Goal: Task Accomplishment & Management: Use online tool/utility

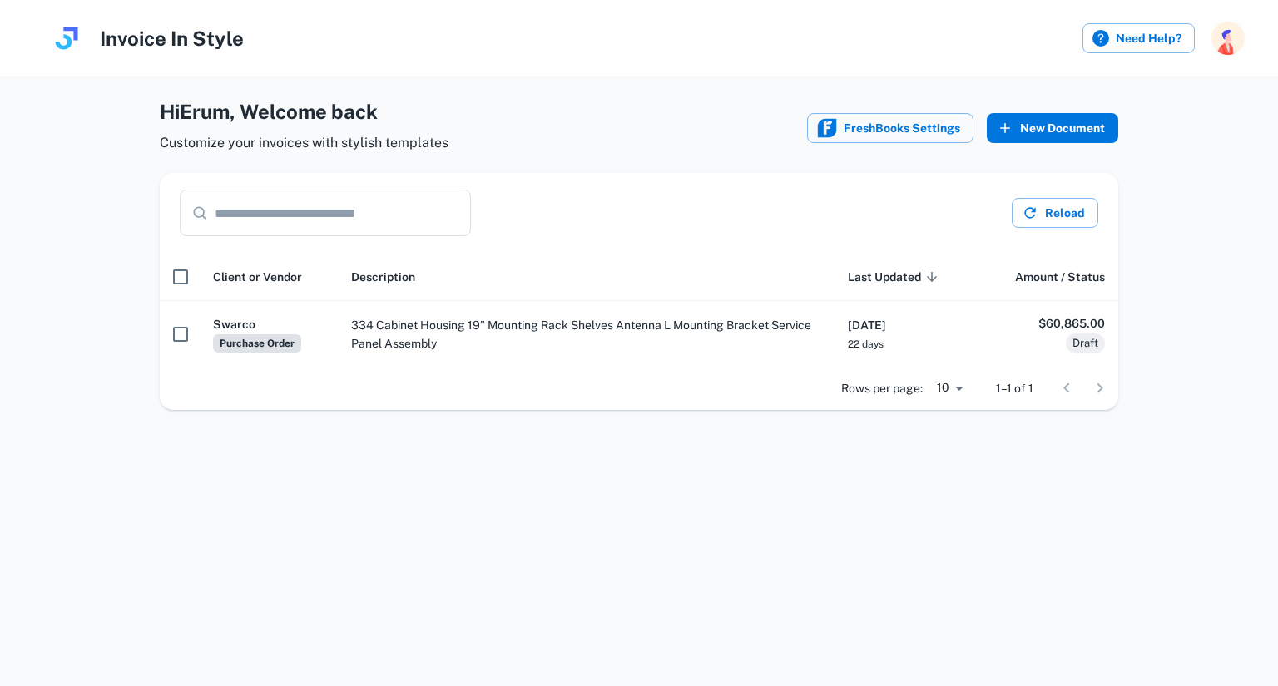
click at [1025, 128] on button "New Document" at bounding box center [1052, 128] width 131 height 30
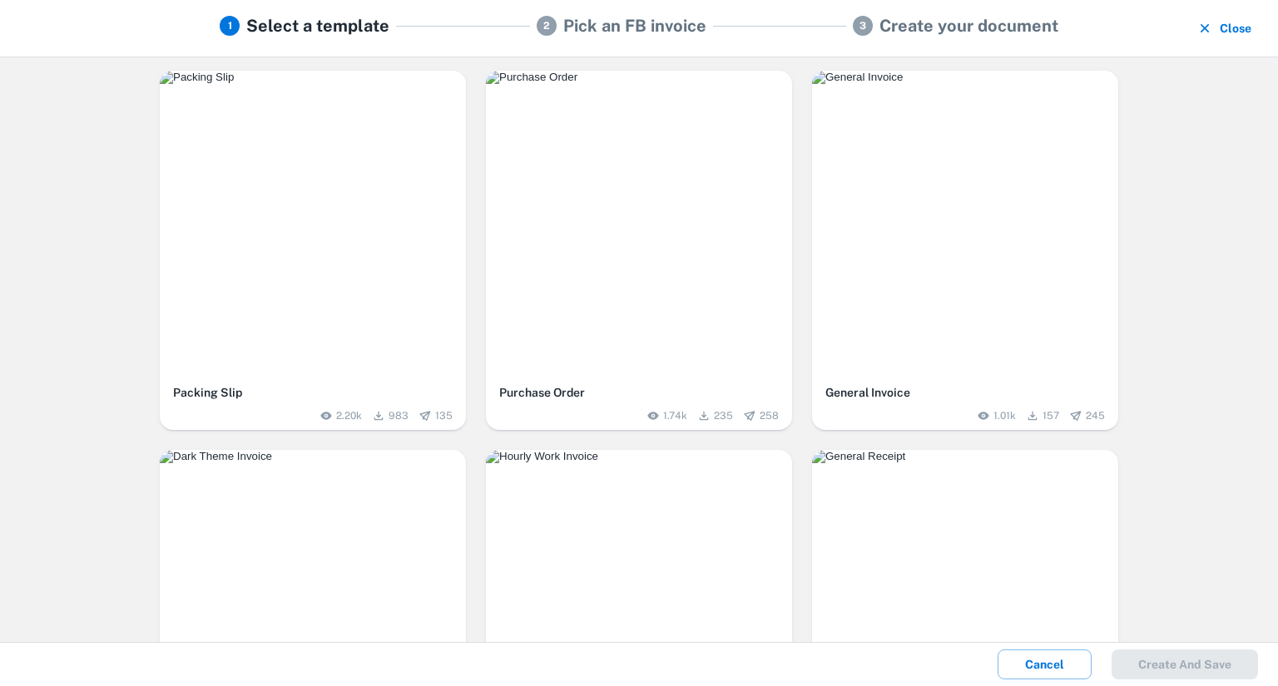
click at [609, 84] on img "button" at bounding box center [639, 77] width 306 height 13
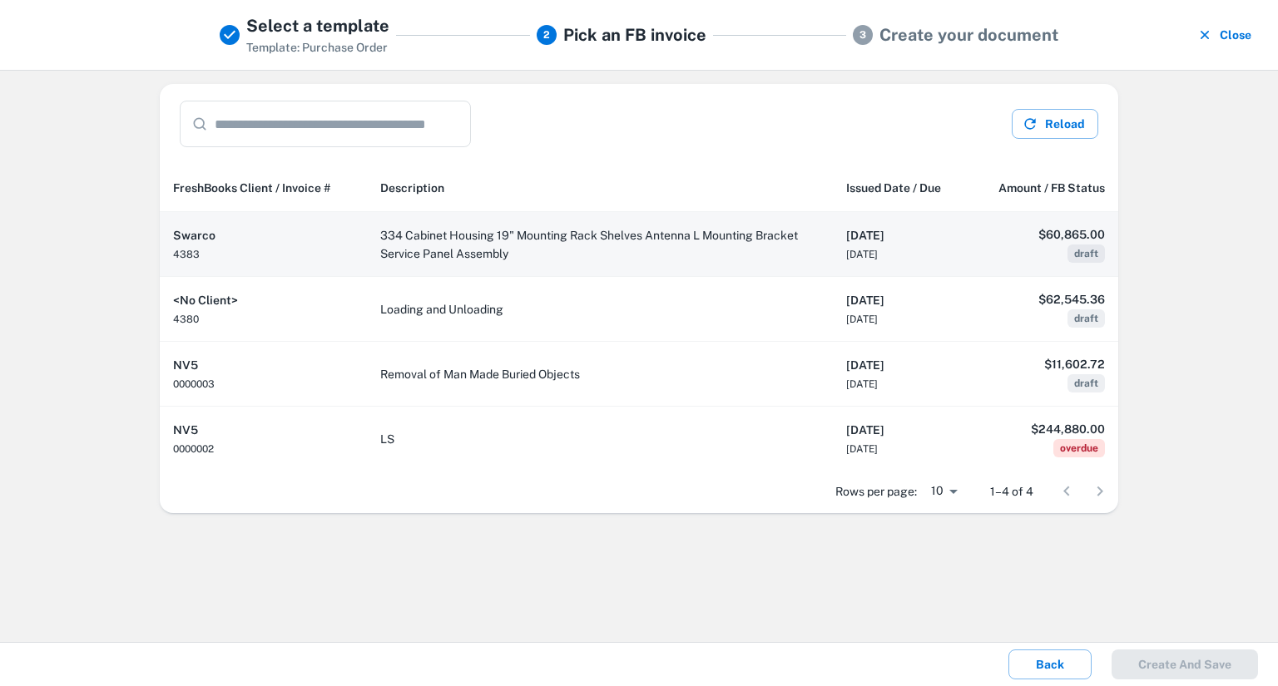
click at [322, 230] on h6 "Swarco" at bounding box center [263, 235] width 181 height 18
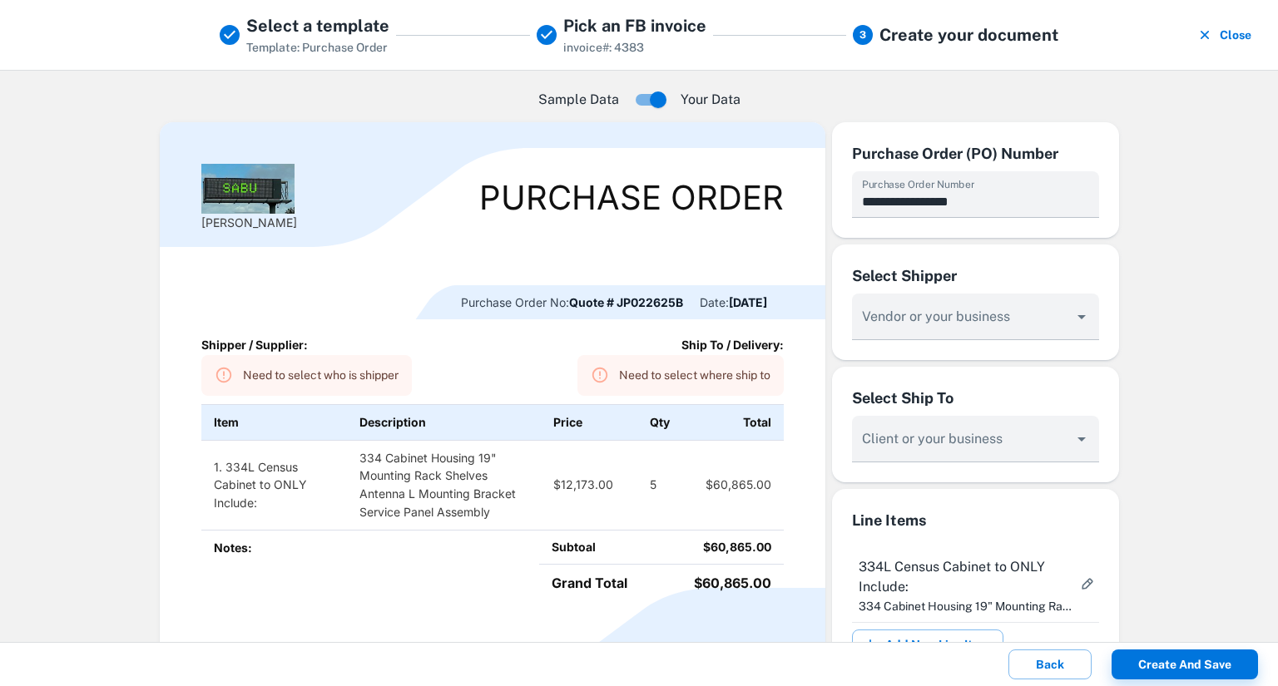
scroll to position [103, 0]
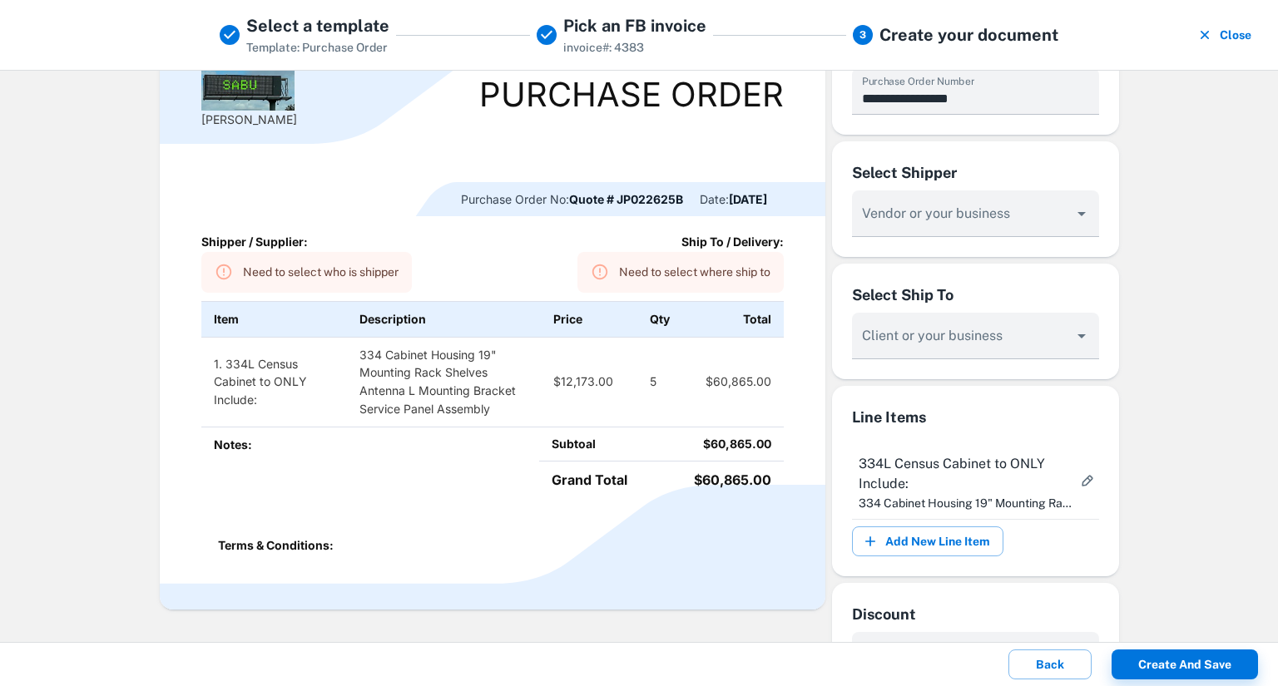
click at [289, 273] on div "Need to select who is shipper" at bounding box center [321, 272] width 156 height 31
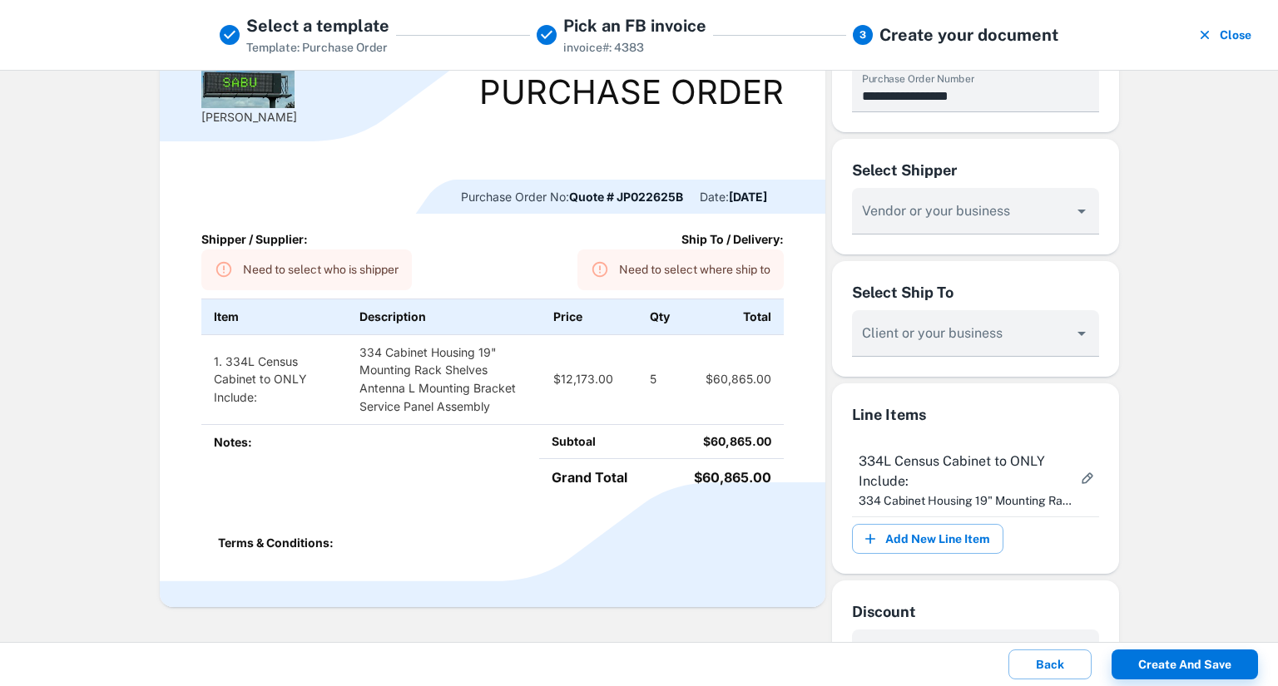
click at [267, 369] on td "1. 334L Census Cabinet to ONLY Include:" at bounding box center [274, 379] width 146 height 90
click at [231, 375] on td "1. 334L Census Cabinet to ONLY Include:" at bounding box center [274, 379] width 146 height 90
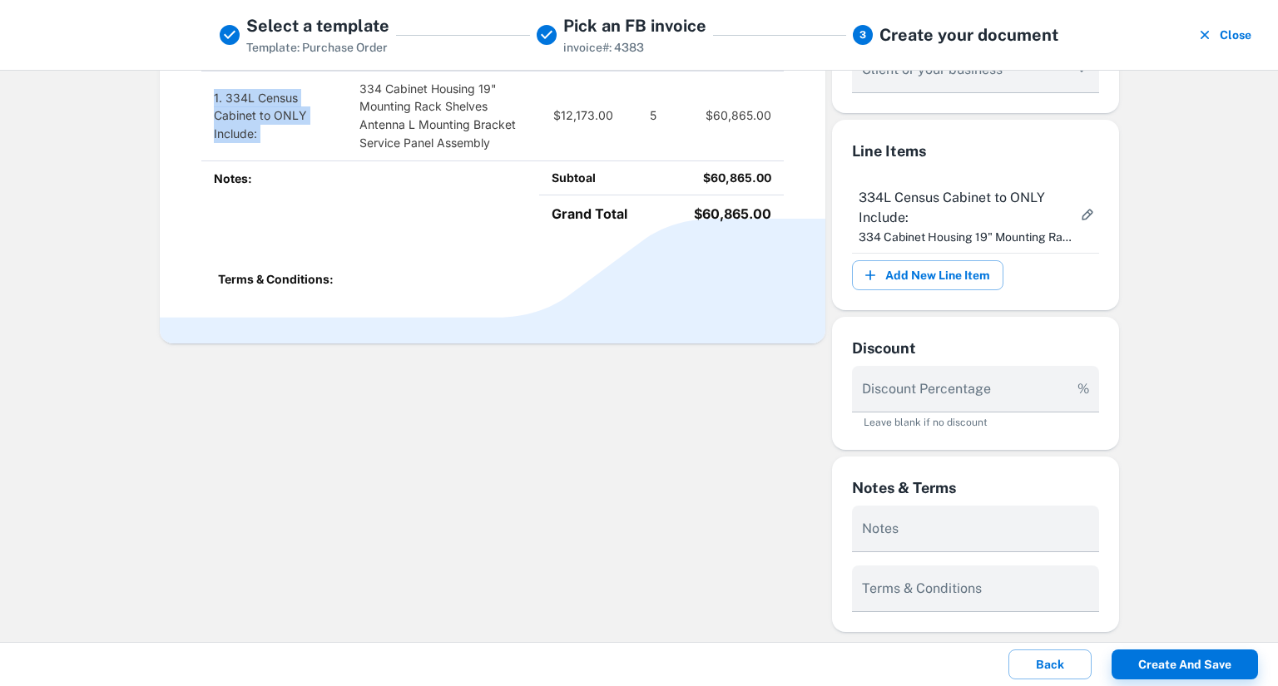
scroll to position [0, 0]
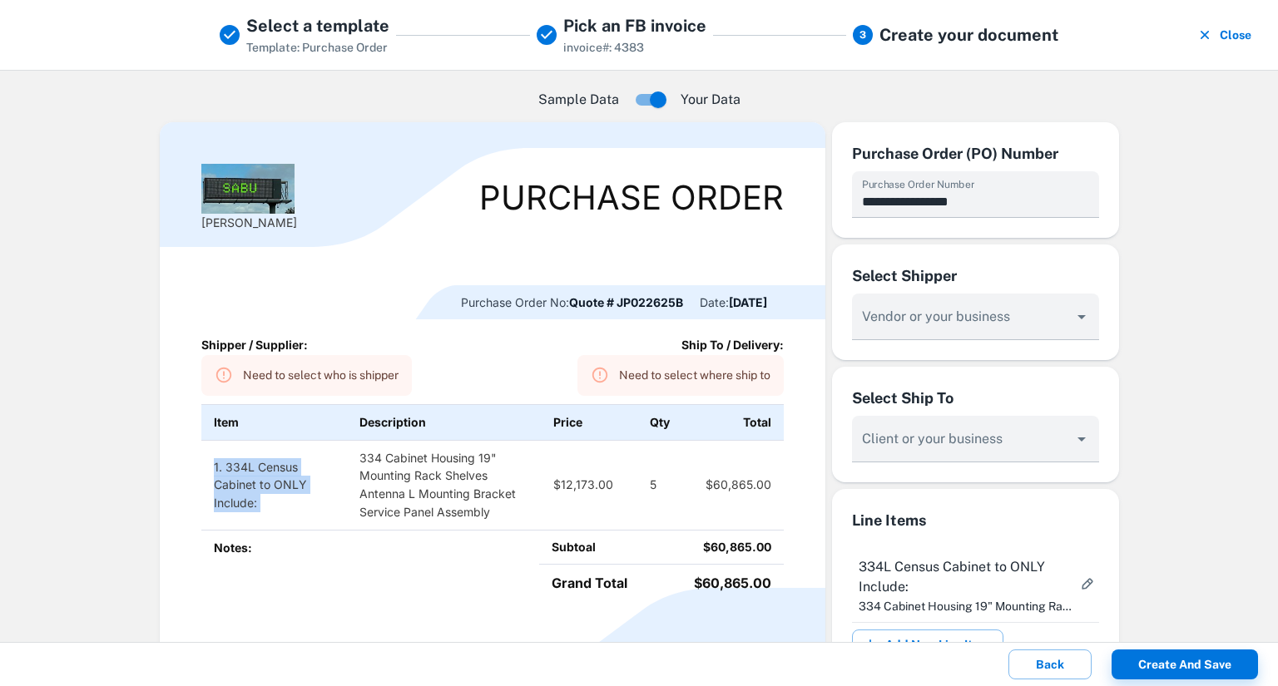
click at [1211, 38] on icon "button" at bounding box center [1204, 35] width 17 height 17
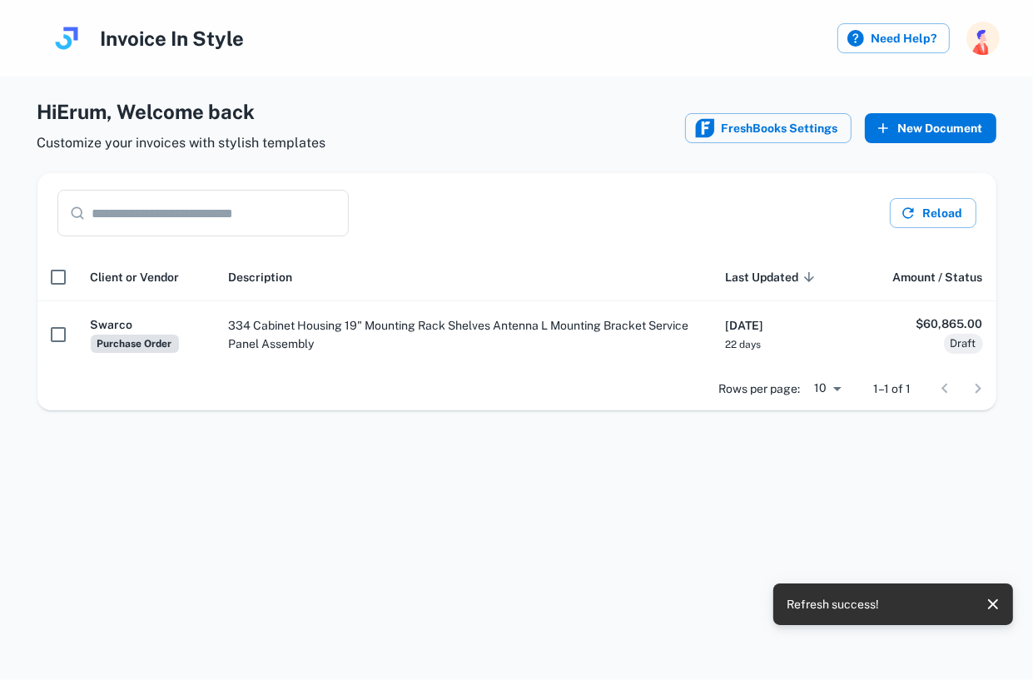
click at [945, 122] on button "New Document" at bounding box center [929, 128] width 131 height 30
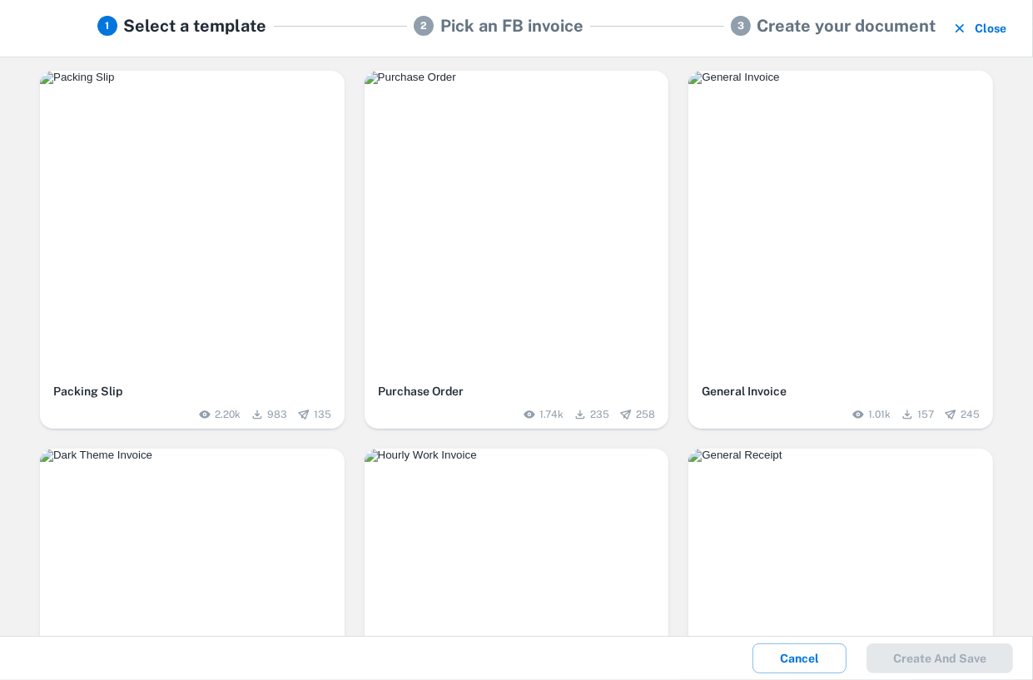
click at [510, 84] on img "button" at bounding box center [516, 77] width 305 height 13
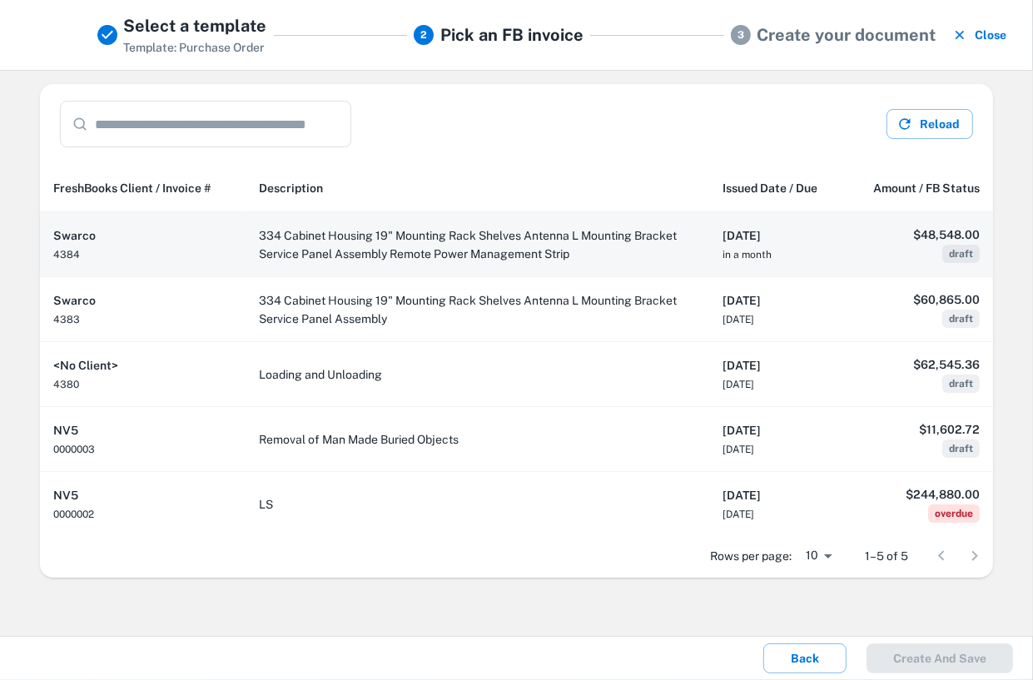
click at [533, 233] on td "334 Cabinet Housing 19" Mounting Rack Shelves Antenna L Mounting Bracket Servic…" at bounding box center [476, 244] width 463 height 65
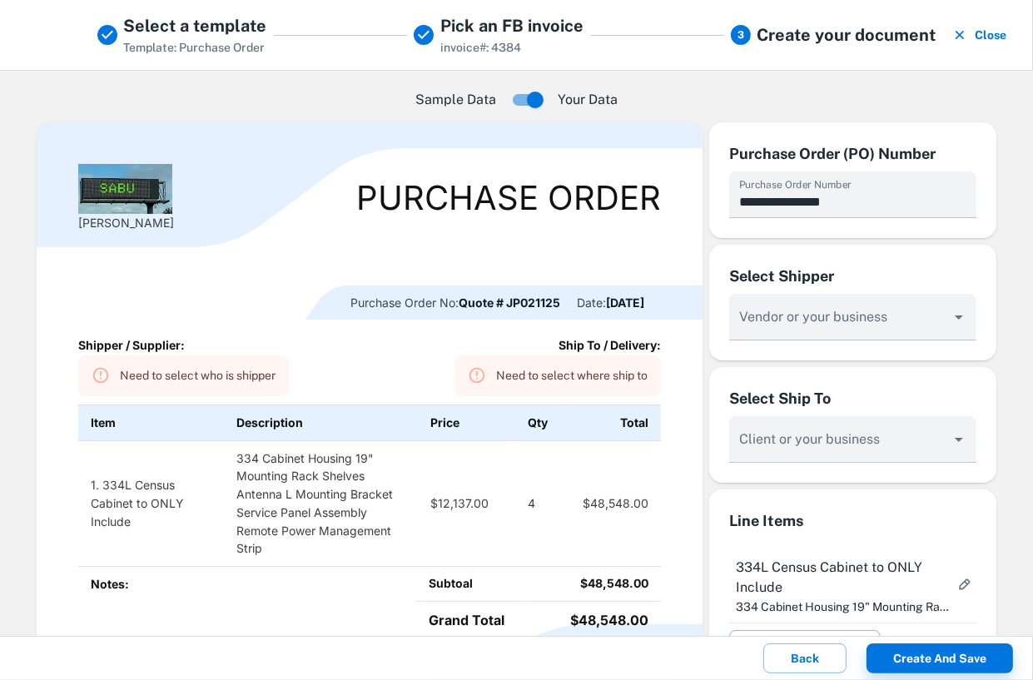
scroll to position [44, 0]
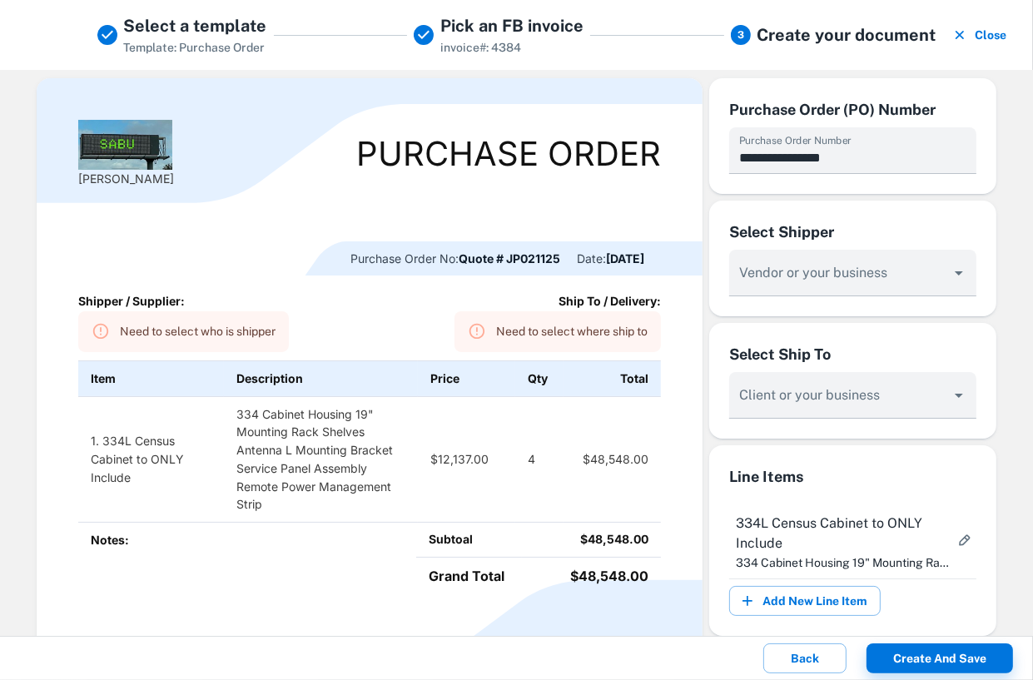
click at [221, 325] on div "Need to select who is shipper" at bounding box center [198, 331] width 156 height 31
click at [799, 286] on input "Vendor or your business" at bounding box center [840, 280] width 208 height 31
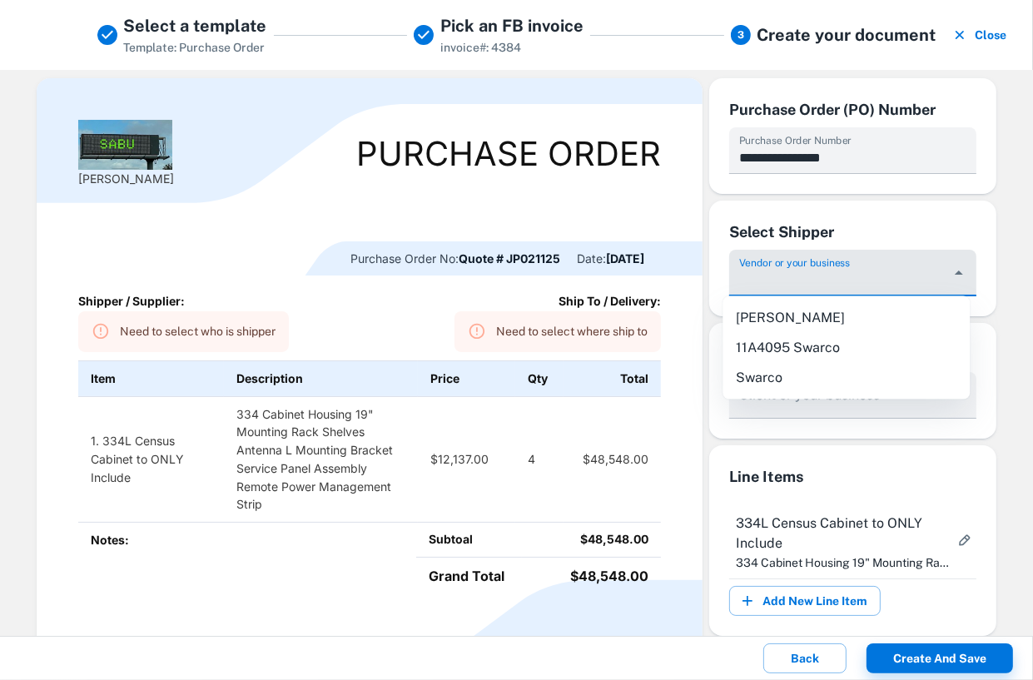
click at [779, 376] on li "Swarco" at bounding box center [845, 378] width 247 height 30
type input "******"
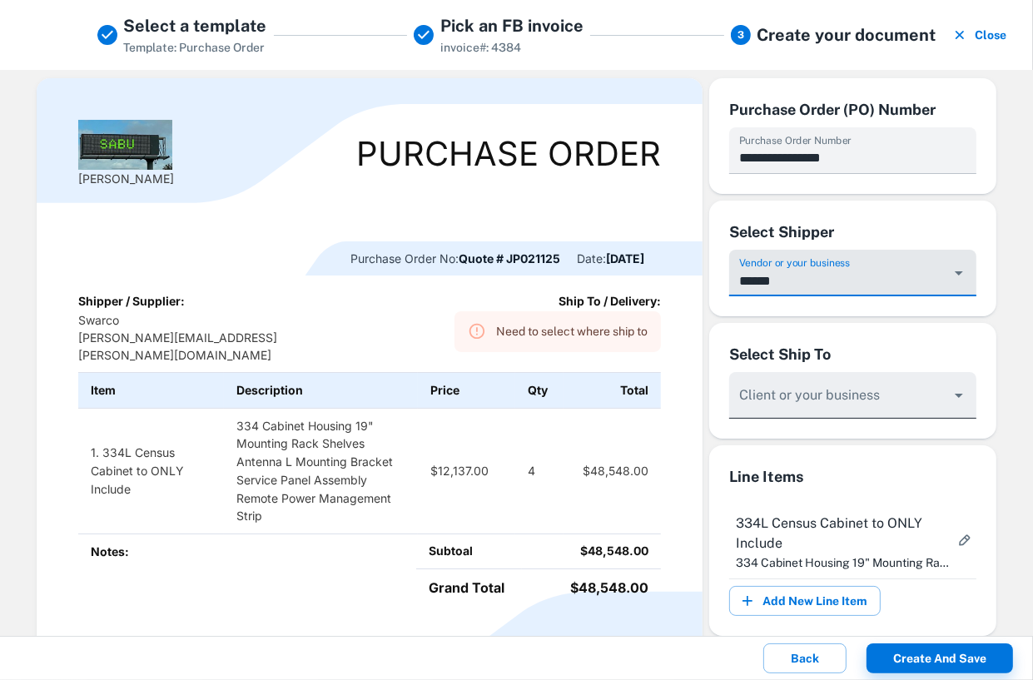
click at [835, 416] on input "Vendor or your business" at bounding box center [840, 403] width 208 height 31
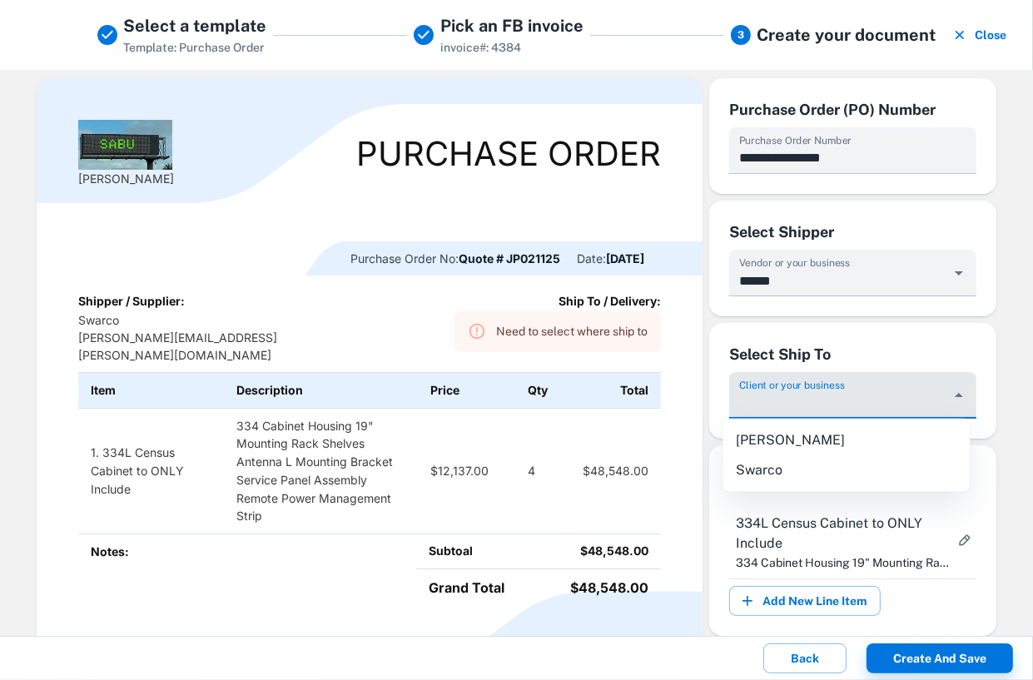
click at [810, 440] on li "[PERSON_NAME]" at bounding box center [845, 440] width 247 height 30
type input "****"
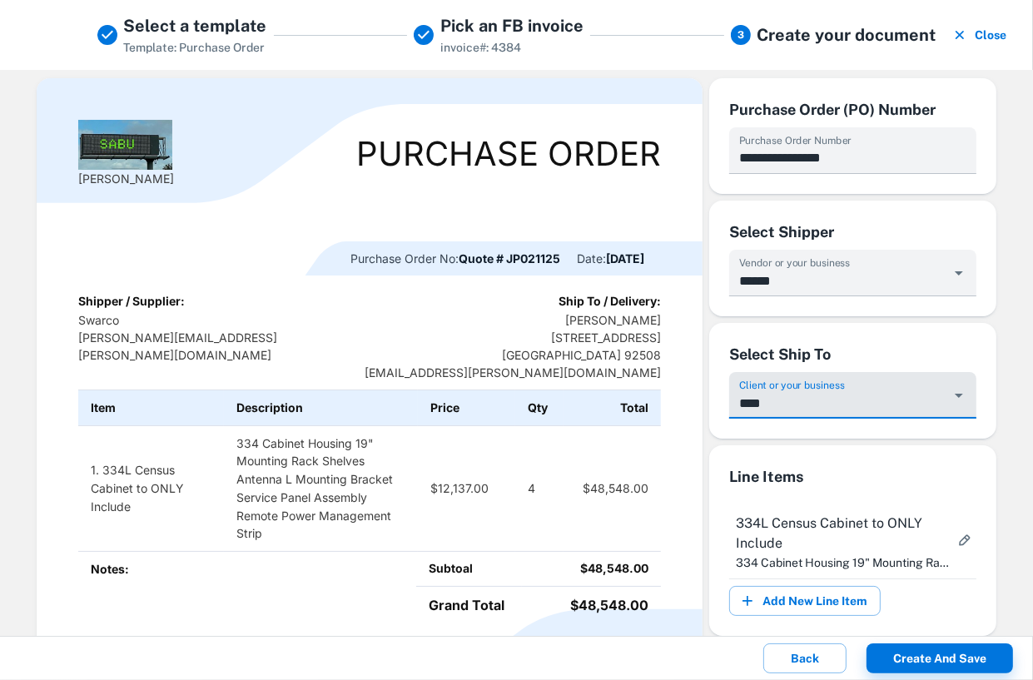
scroll to position [72, 0]
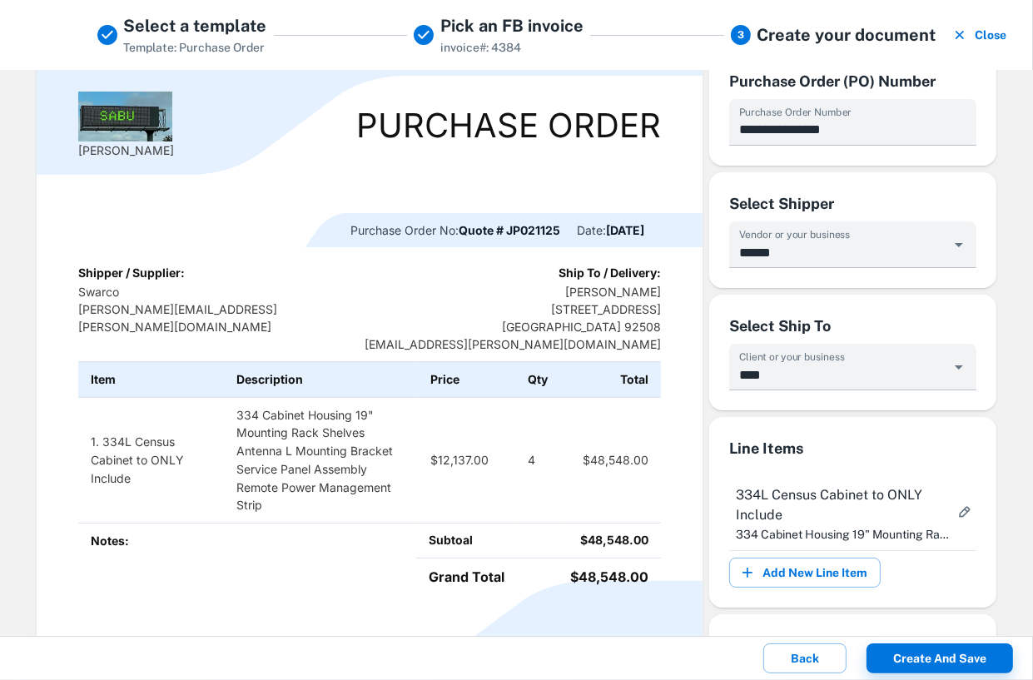
click at [556, 345] on p "SABU 9350 Summerstone Ct United States 92508 erum.a.khan@gmail.com" at bounding box center [512, 318] width 296 height 70
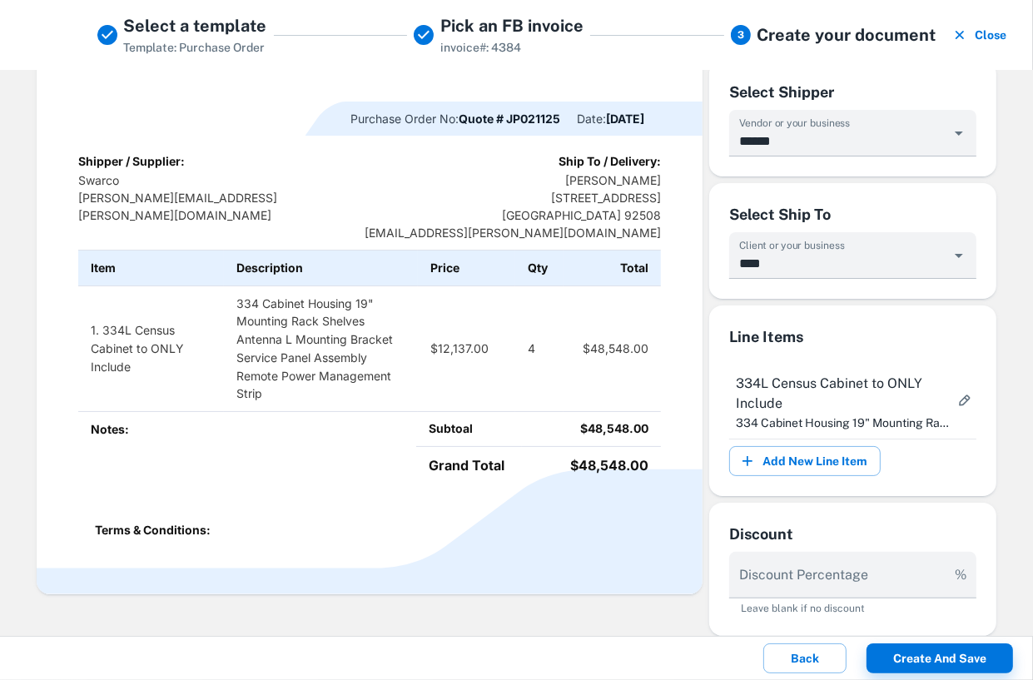
click at [466, 536] on p "Terms & Conditions:" at bounding box center [369, 529] width 549 height 17
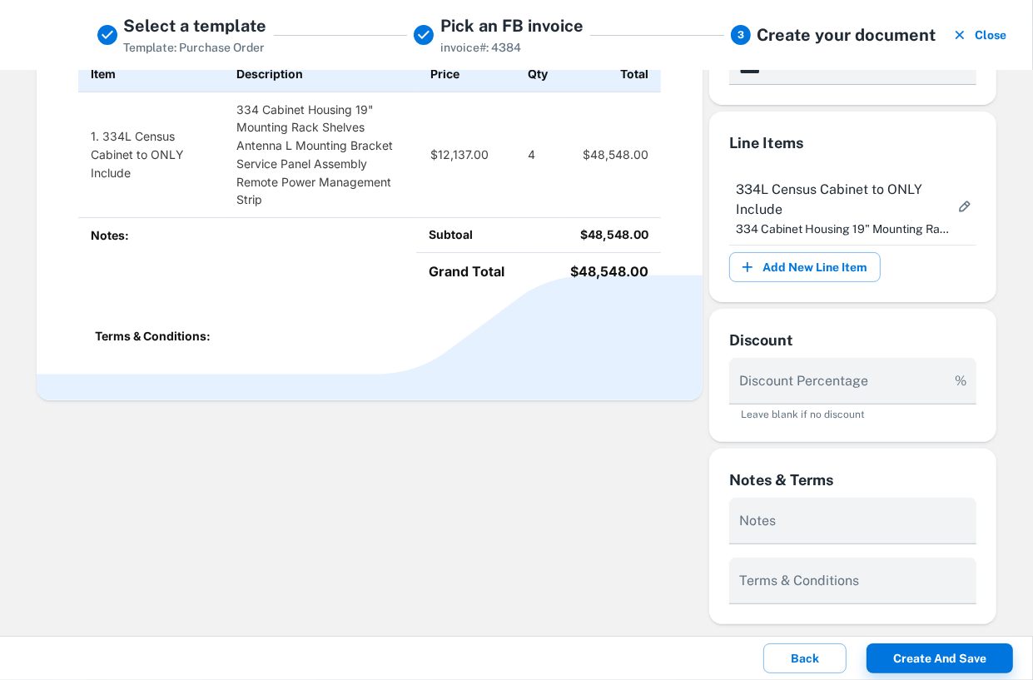
scroll to position [378, 0]
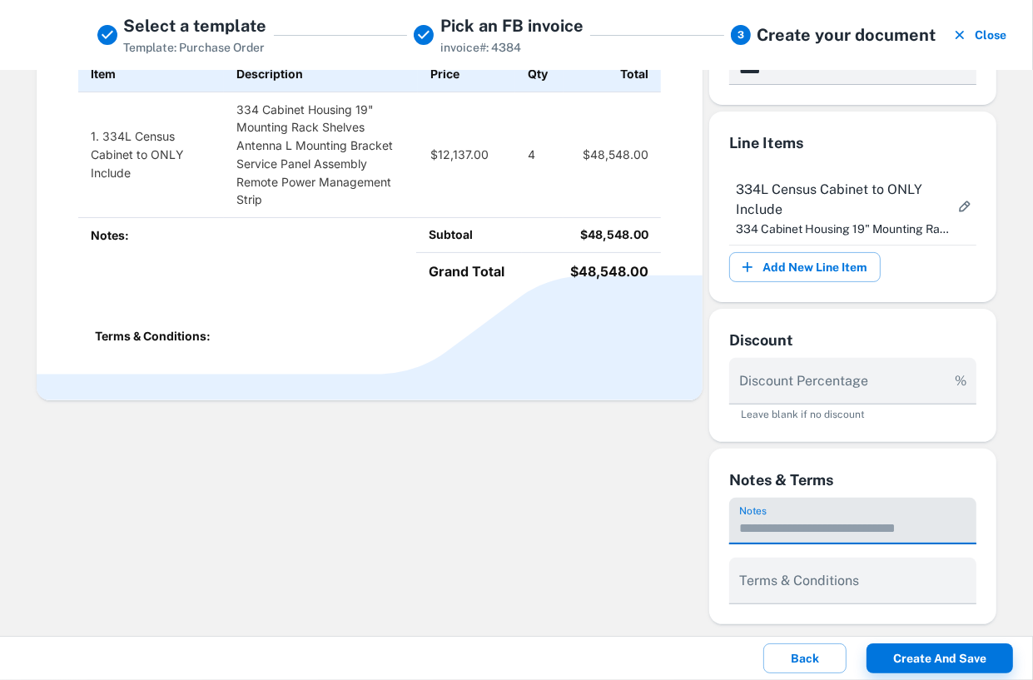
click at [758, 525] on textarea "Notes" at bounding box center [852, 527] width 227 height 19
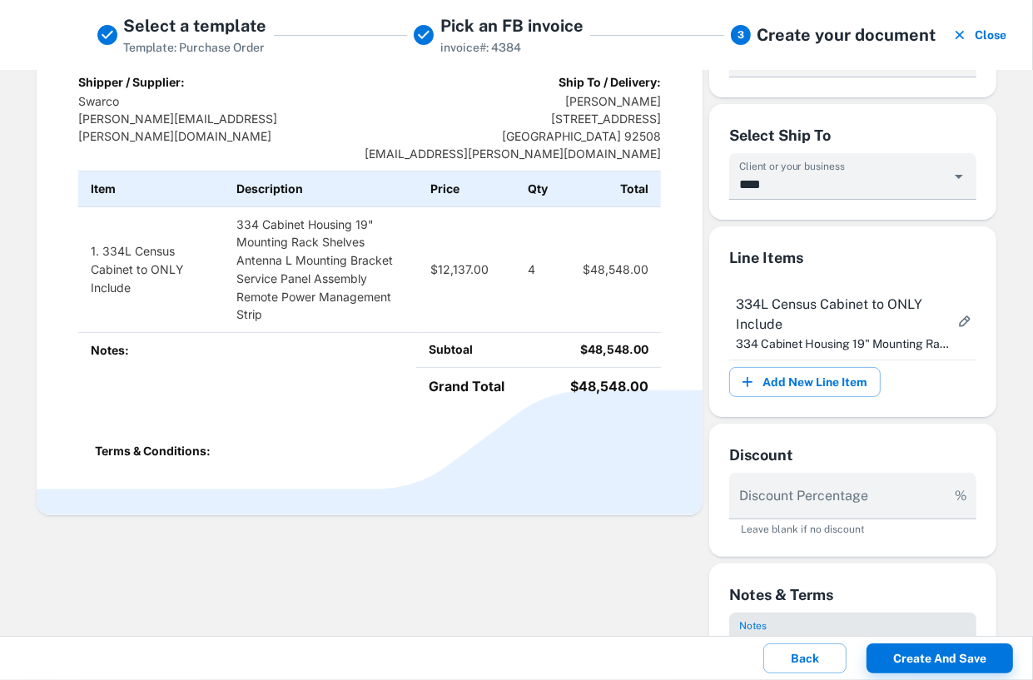
click at [566, 463] on div "Terms & Conditions:" at bounding box center [369, 451] width 582 height 44
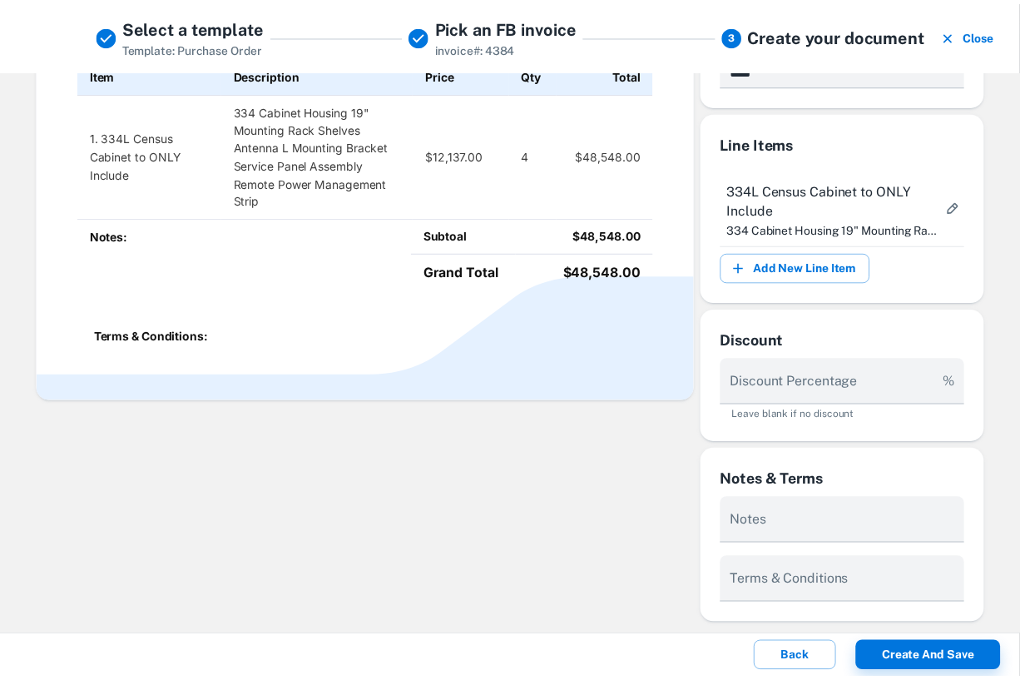
scroll to position [378, 0]
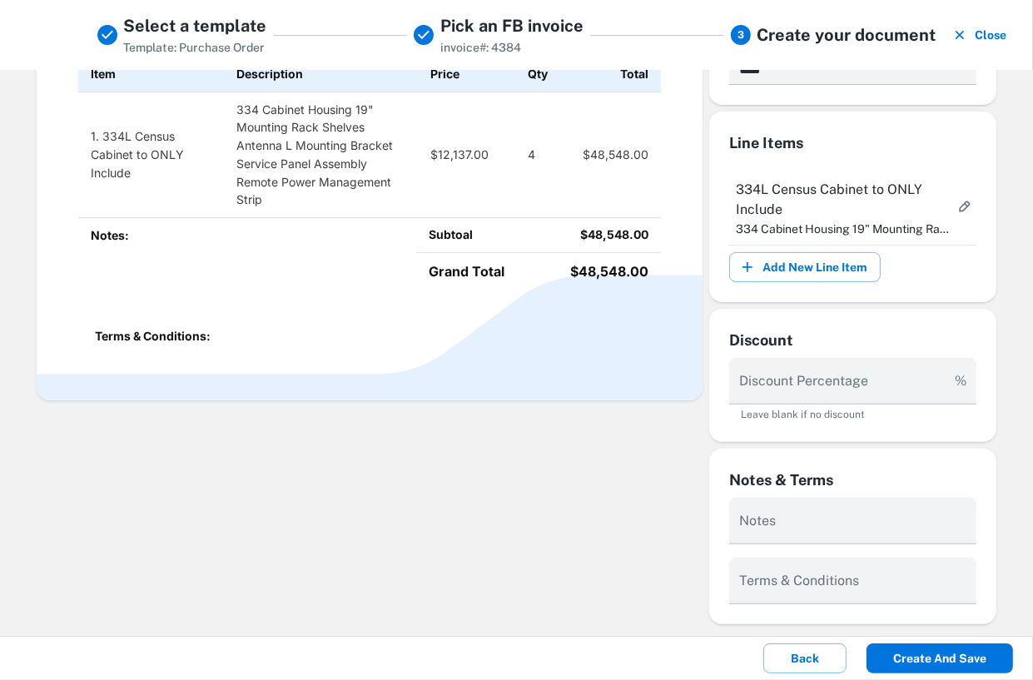
click at [917, 651] on button "Create and save" at bounding box center [939, 658] width 146 height 30
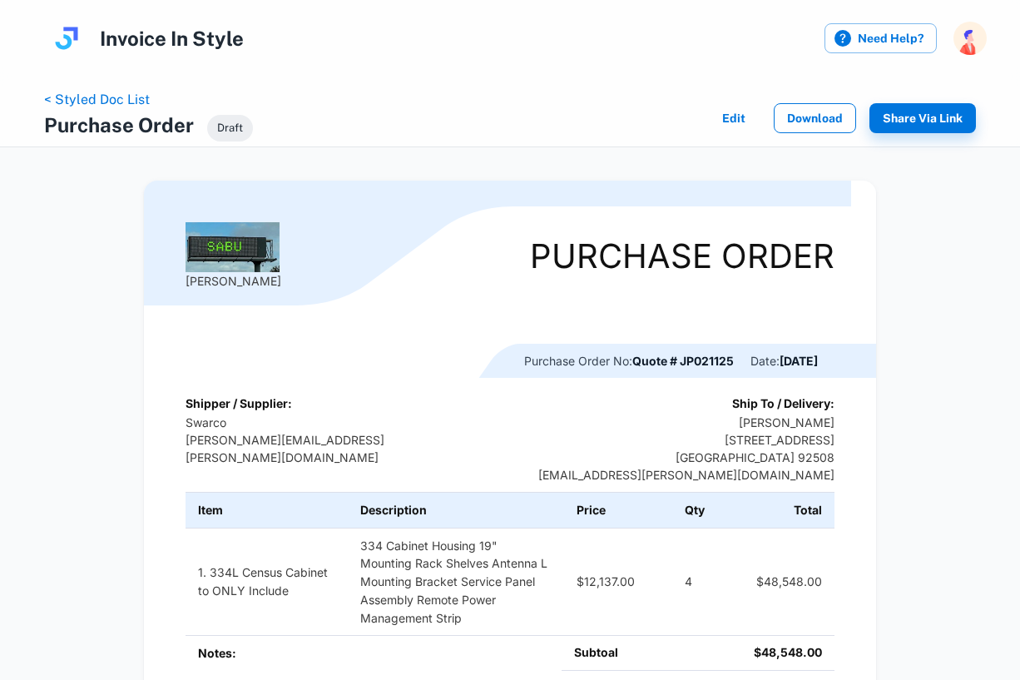
click at [822, 114] on button "Download" at bounding box center [815, 118] width 82 height 30
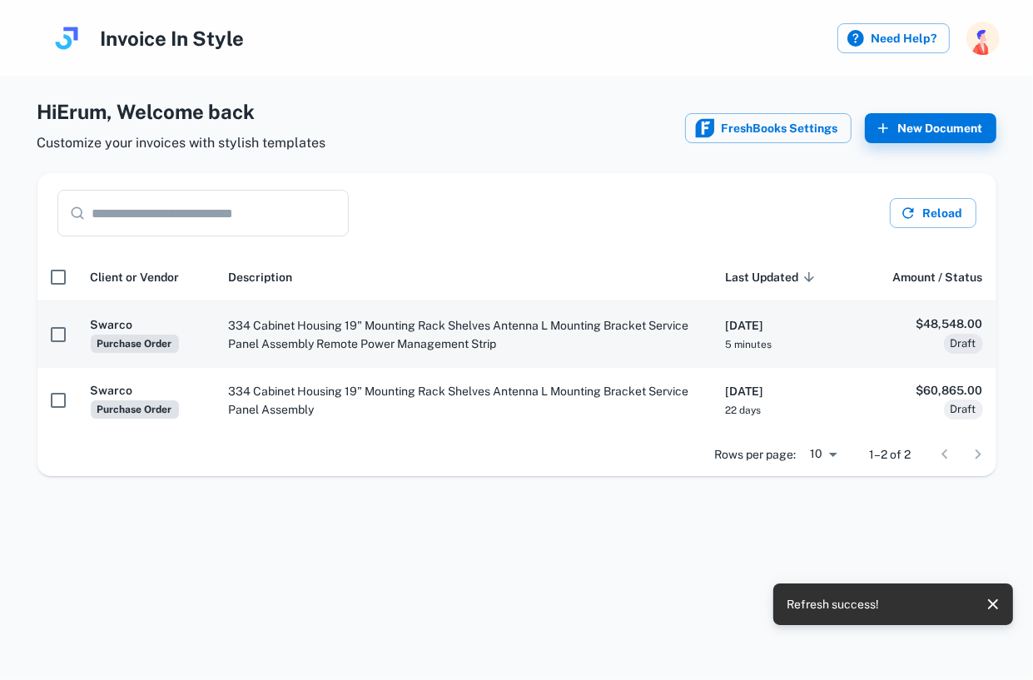
click at [358, 315] on td "334 Cabinet Housing 19" Mounting Rack Shelves Antenna L Mounting Bracket Servic…" at bounding box center [463, 334] width 497 height 66
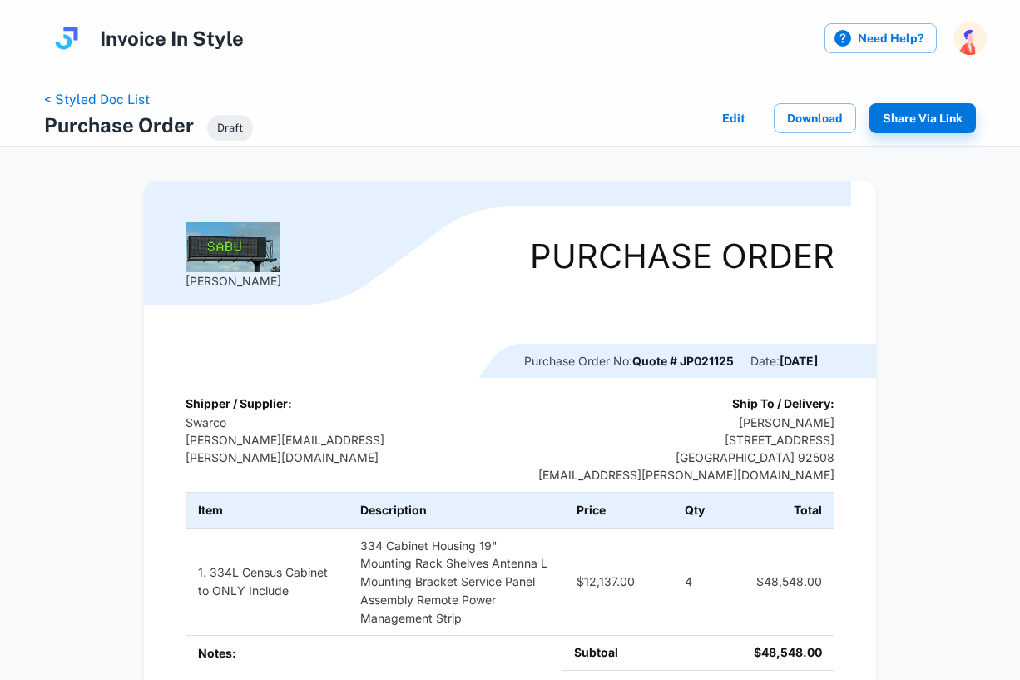
click at [727, 109] on button "Edit" at bounding box center [733, 118] width 53 height 30
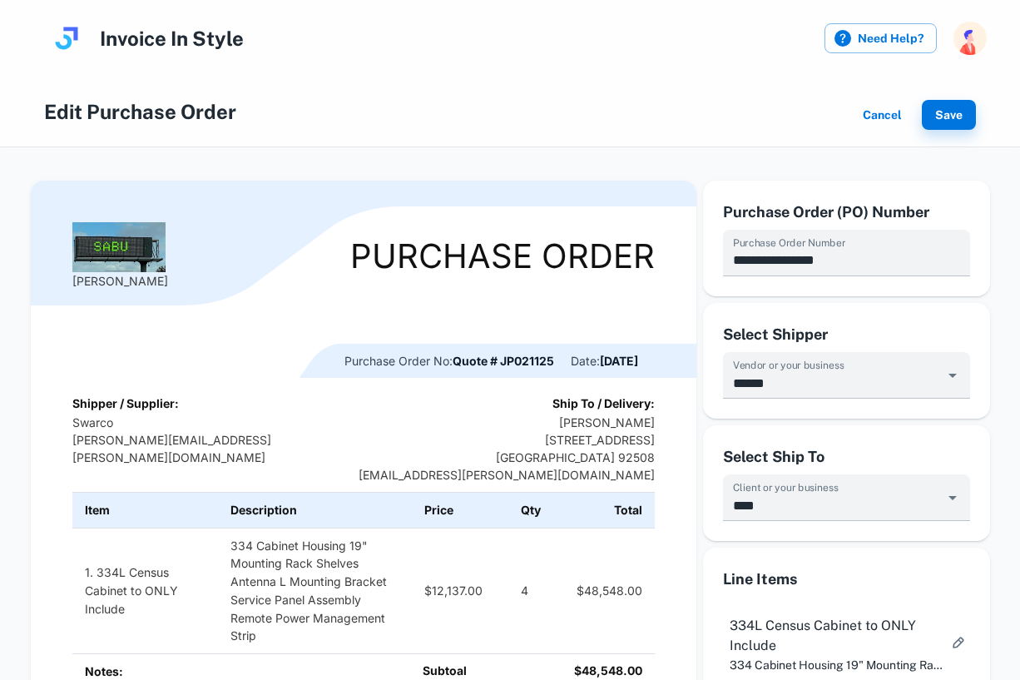
click at [584, 470] on p "SABU 9350 Summerstone Ct United States 92508 erum.a.khan@gmail.com" at bounding box center [507, 449] width 296 height 70
